Goal: Information Seeking & Learning: Check status

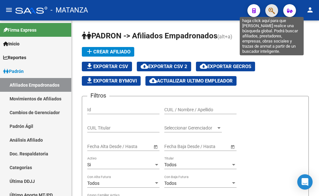
click at [271, 12] on icon "button" at bounding box center [271, 10] width 6 height 7
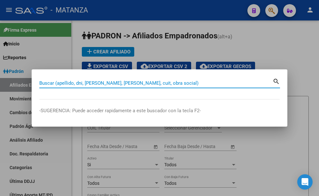
click at [51, 82] on input "Buscar (apellido, dni, [PERSON_NAME], [PERSON_NAME], cuit, obra social)" at bounding box center [155, 83] width 233 height 6
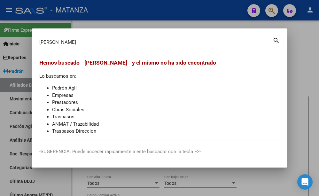
click at [44, 38] on div "[PERSON_NAME] [PERSON_NAME] (apellido, dni, [PERSON_NAME], [PERSON_NAME], cuit,…" at bounding box center [155, 42] width 233 height 10
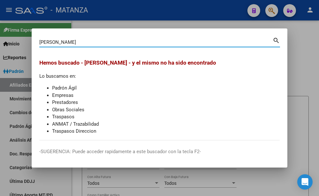
click at [45, 40] on input "[PERSON_NAME]" at bounding box center [155, 42] width 233 height 6
click at [47, 40] on input "[PERSON_NAME]" at bounding box center [155, 42] width 233 height 6
click at [46, 39] on input "LA TORRE PATRICIA" at bounding box center [155, 42] width 233 height 6
click at [91, 43] on input "[PERSON_NAME]" at bounding box center [155, 42] width 233 height 6
type input "[PERSON_NAME]"
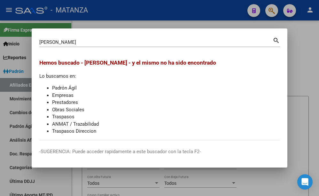
click at [218, 7] on div at bounding box center [159, 98] width 319 height 196
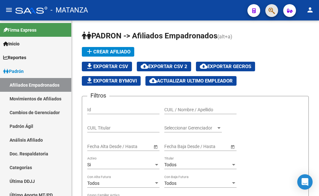
click at [269, 11] on button "button" at bounding box center [271, 10] width 13 height 13
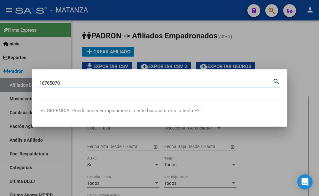
type input "16765070"
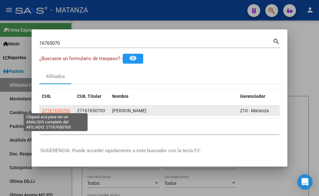
click at [51, 109] on span "27167650703" at bounding box center [56, 110] width 28 height 5
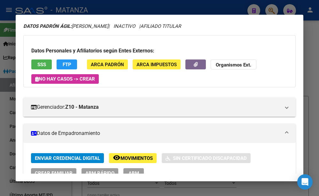
scroll to position [35, 0]
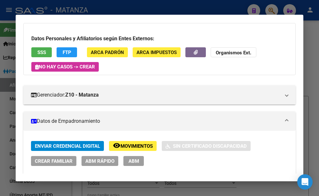
click at [42, 52] on span "SSS" at bounding box center [41, 53] width 9 height 6
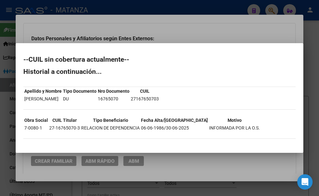
click at [177, 5] on div at bounding box center [159, 98] width 319 height 196
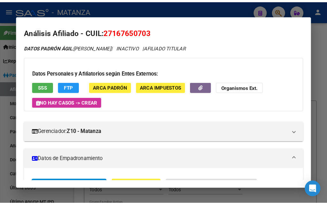
scroll to position [0, 0]
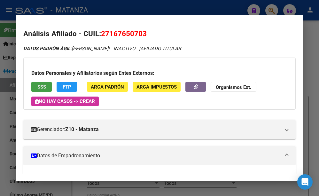
click at [40, 88] on span "SSS" at bounding box center [41, 87] width 9 height 6
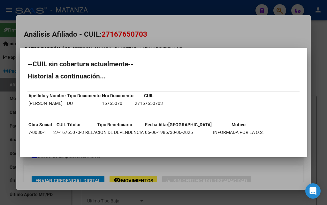
click at [157, 30] on div at bounding box center [163, 102] width 327 height 205
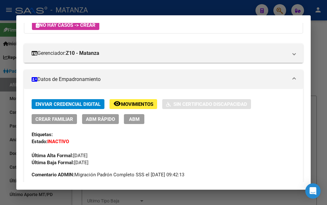
scroll to position [35, 0]
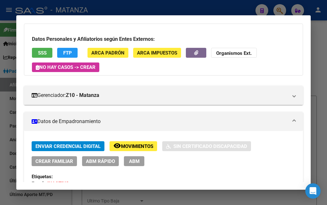
click at [41, 55] on span "SSS" at bounding box center [42, 53] width 9 height 6
